Goal: Task Accomplishment & Management: Use online tool/utility

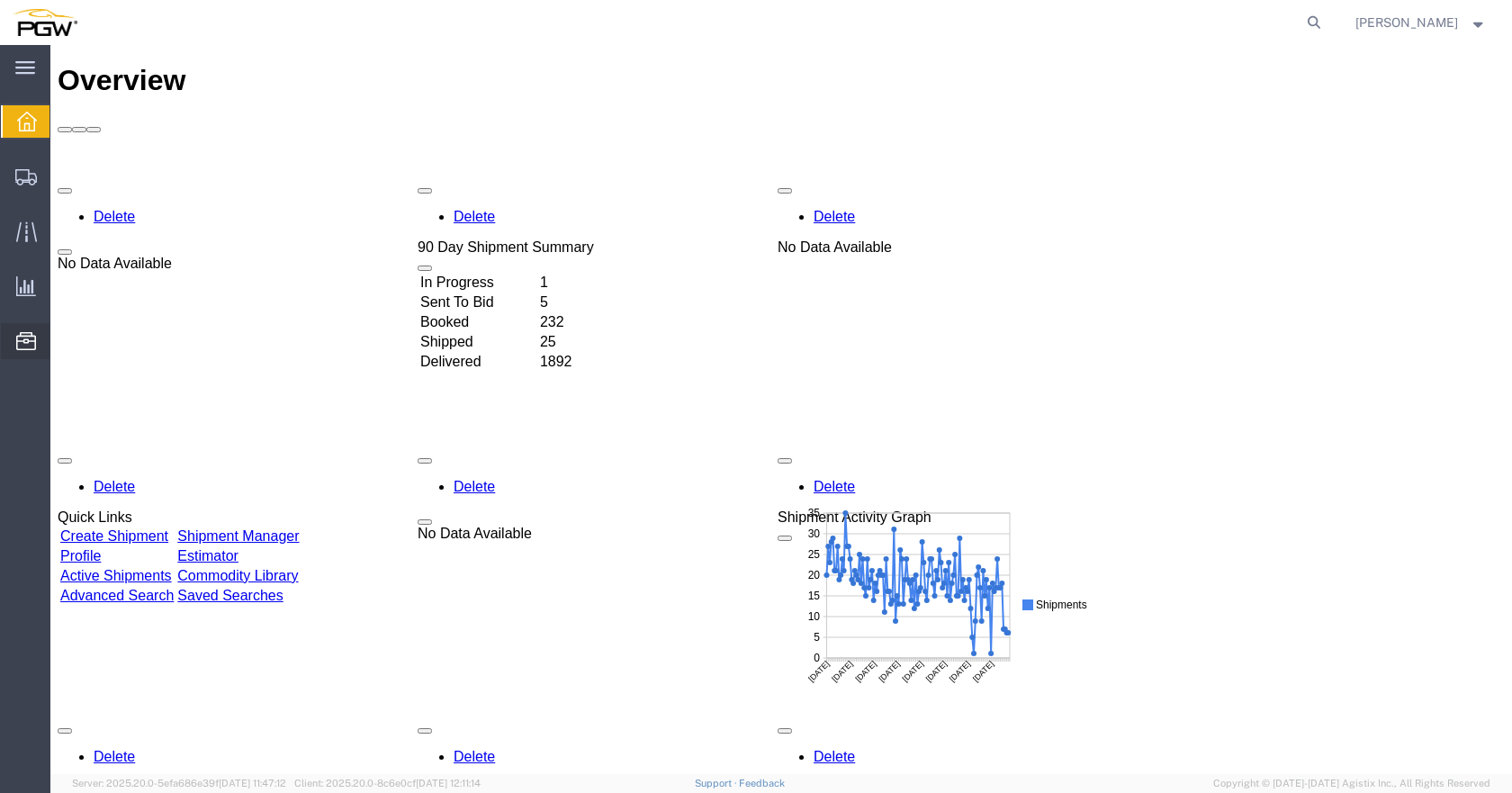
click at [0, 0] on span "Location Appointment" at bounding box center [0, 0] width 0 height 0
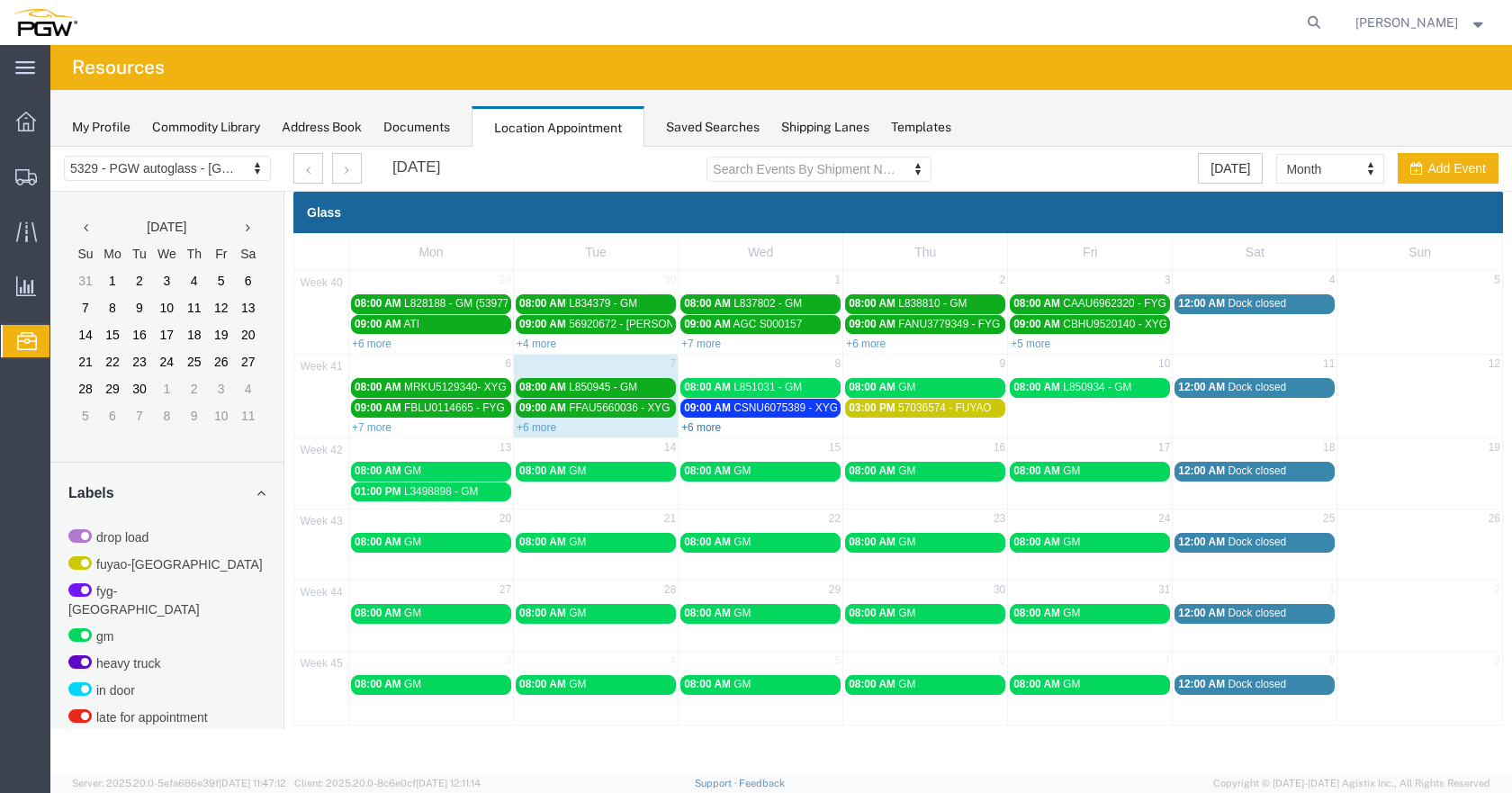
click at [711, 423] on link "+6 more" at bounding box center [700, 427] width 40 height 13
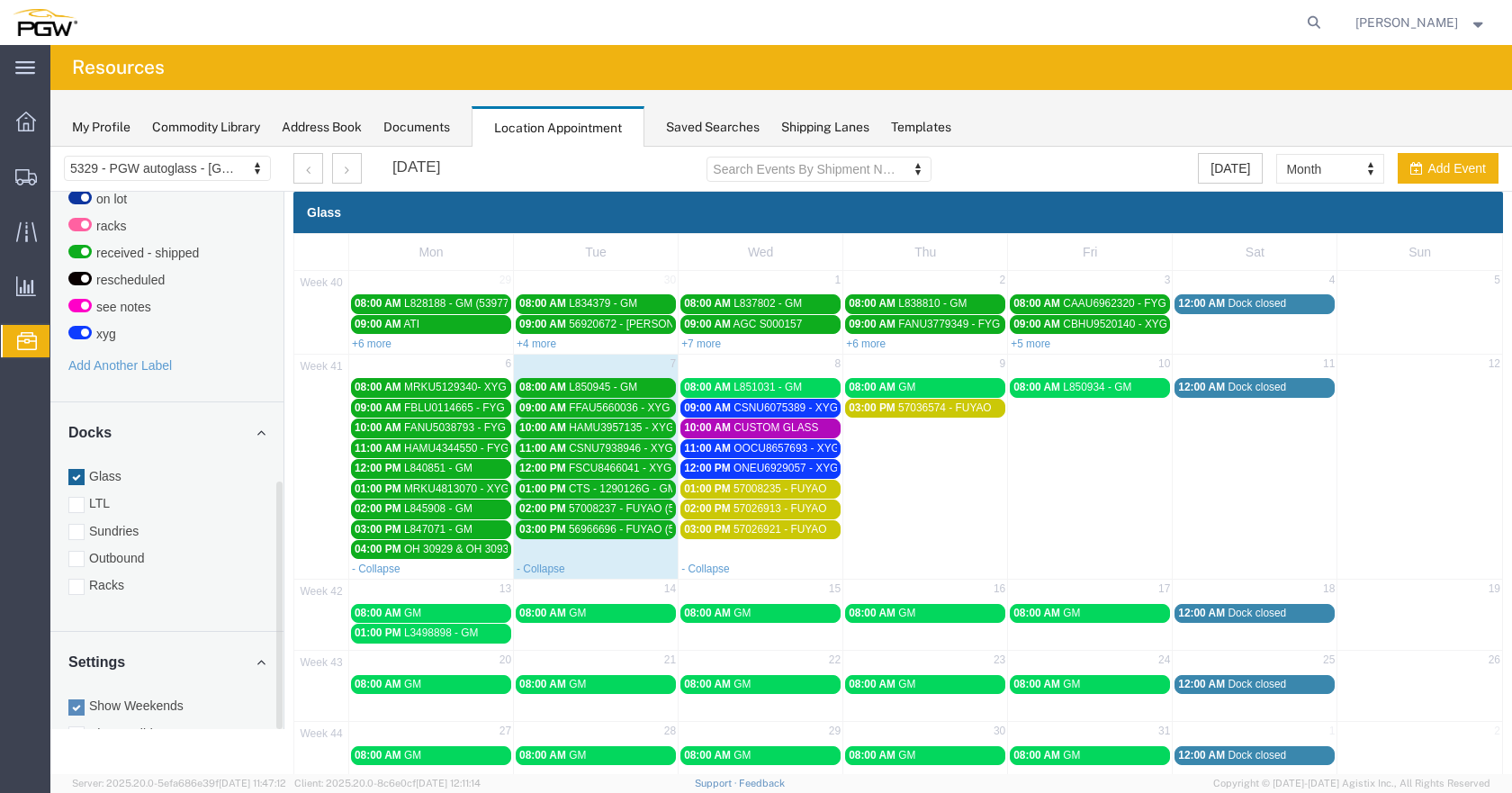
scroll to position [630, 0]
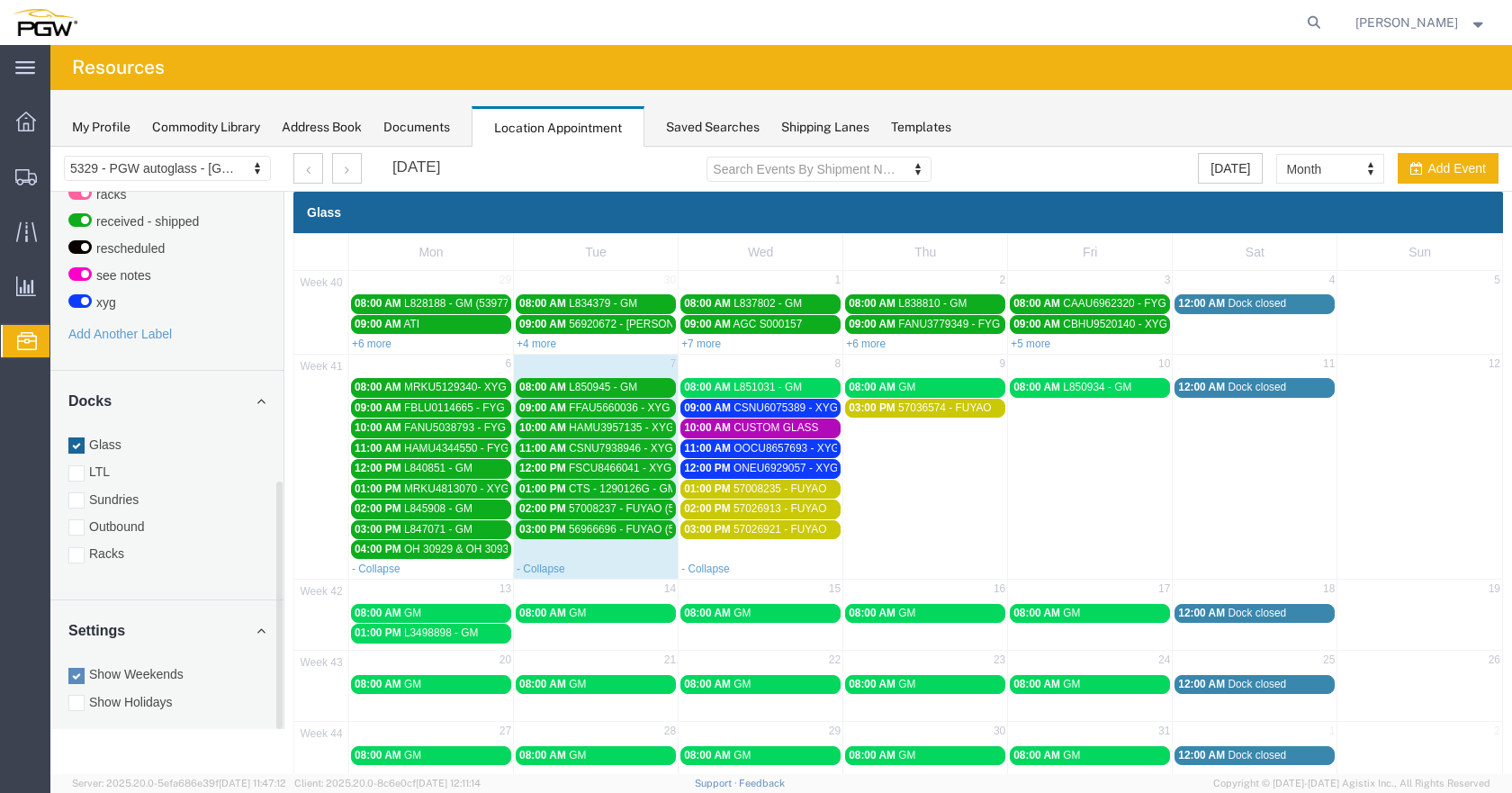
drag, startPoint x: 280, startPoint y: 445, endPoint x: 239, endPoint y: 747, distance: 304.8
click at [276, 757] on div "5329 - PGW autoglass - Chillicothe 5329 - PGW autoglass - [GEOGRAPHIC_DATA] [DA…" at bounding box center [781, 506] width 1461 height 719
click at [85, 544] on label "Racks" at bounding box center [166, 553] width 197 height 18
click at [51, 147] on input "Racks" at bounding box center [51, 147] width 0 height 0
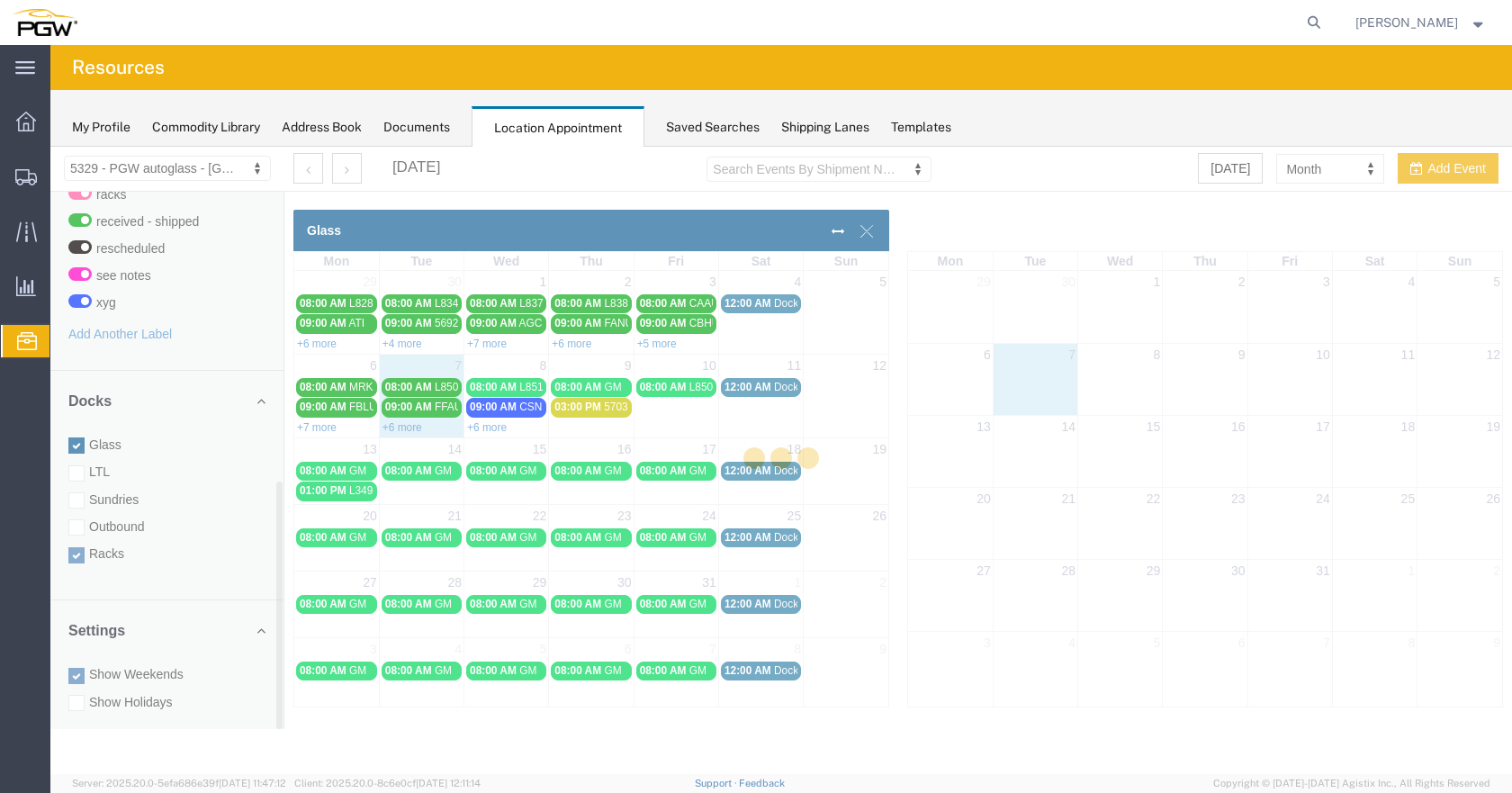
click at [81, 423] on div at bounding box center [781, 460] width 1461 height 627
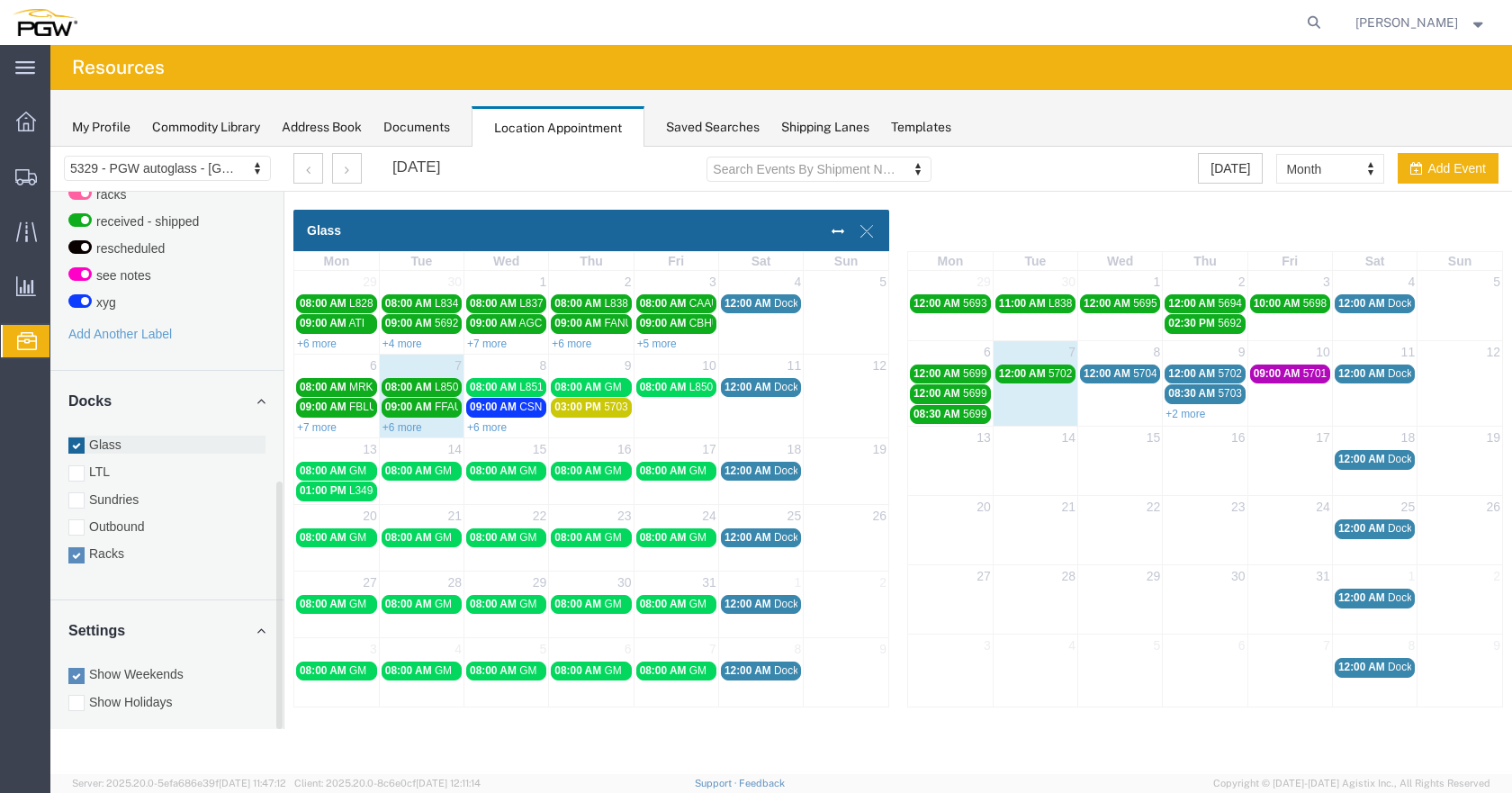
click at [80, 437] on div at bounding box center [76, 446] width 17 height 17
click at [51, 147] on input "Glass" at bounding box center [51, 147] width 0 height 0
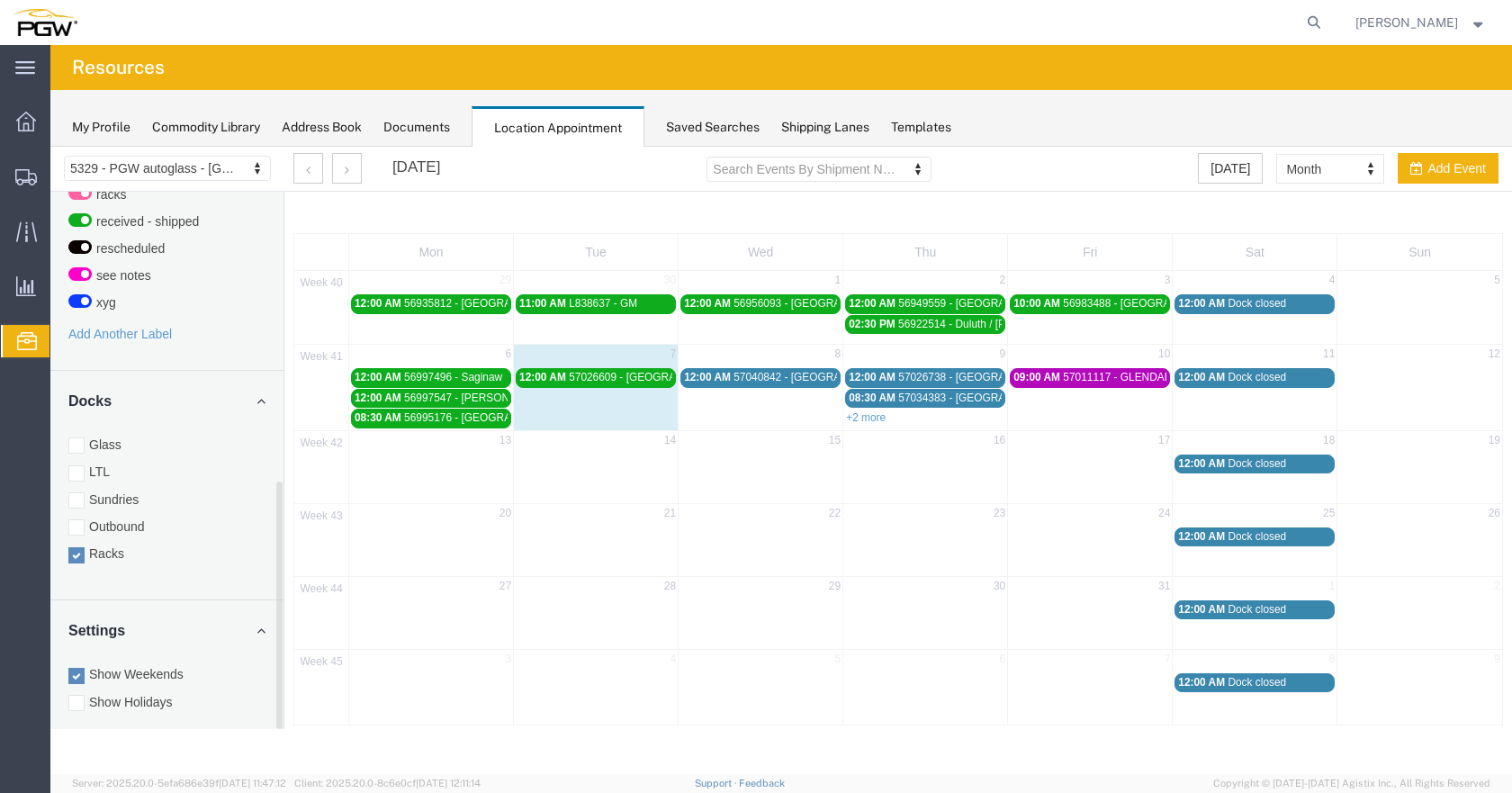
drag, startPoint x: 73, startPoint y: 428, endPoint x: 77, endPoint y: 554, distance: 126.1
click at [73, 437] on div at bounding box center [76, 446] width 17 height 17
click at [51, 147] on input "Glass" at bounding box center [51, 147] width 0 height 0
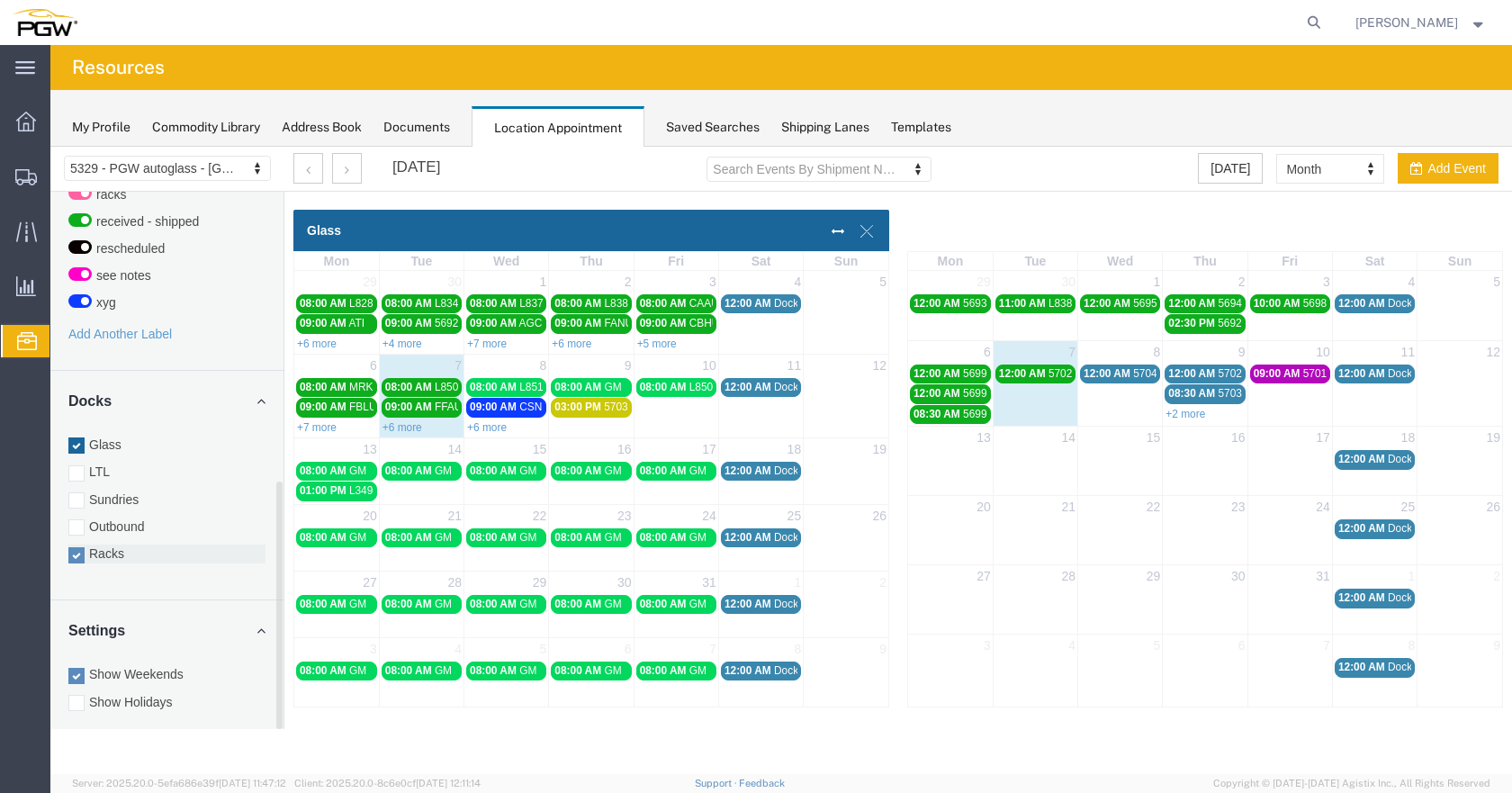
click at [103, 544] on label "Racks" at bounding box center [166, 553] width 197 height 18
click at [51, 147] on input "Racks" at bounding box center [51, 147] width 0 height 0
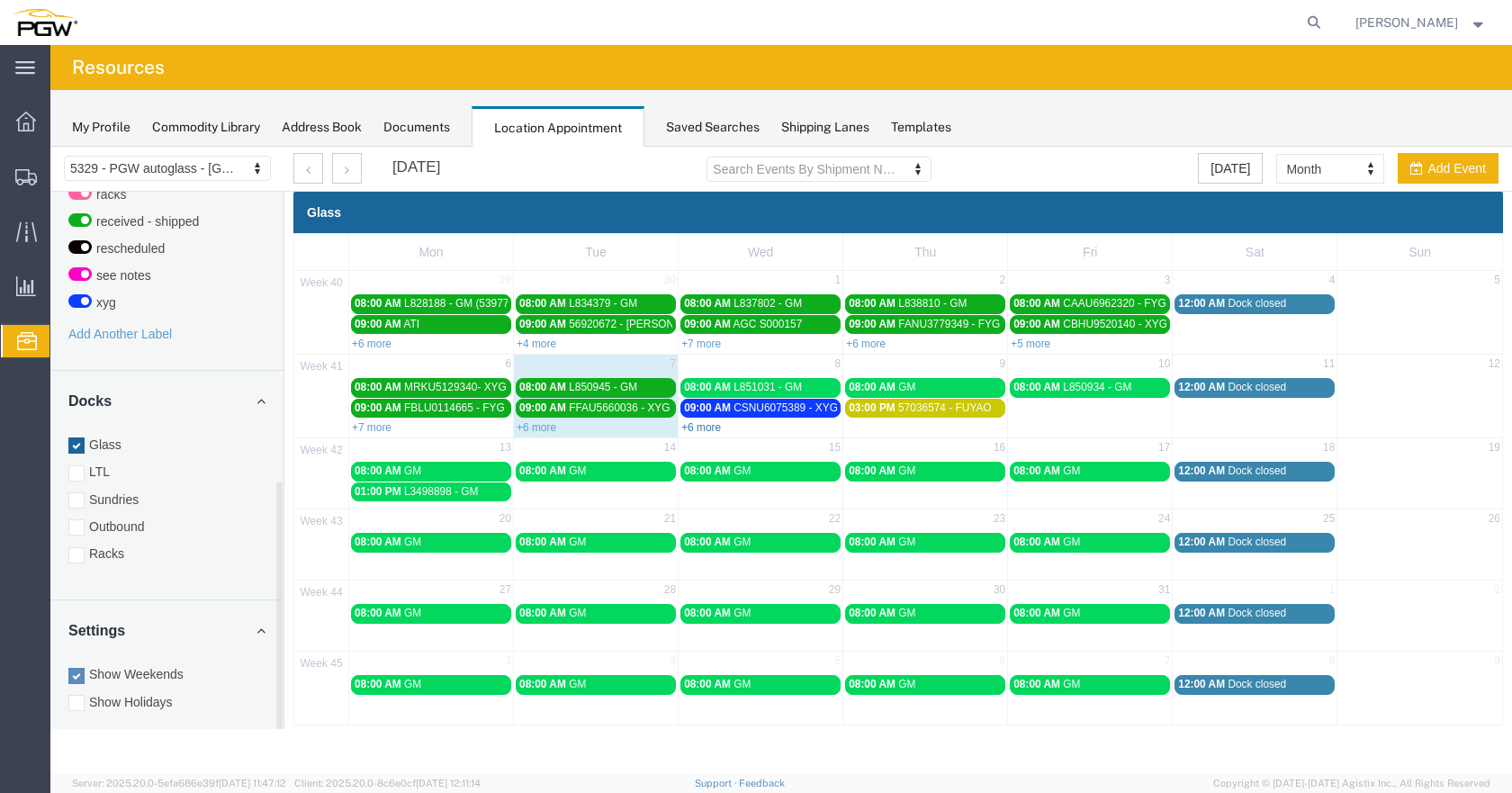
click at [711, 424] on link "+6 more" at bounding box center [700, 427] width 40 height 13
